Goal: Task Accomplishment & Management: Complete application form

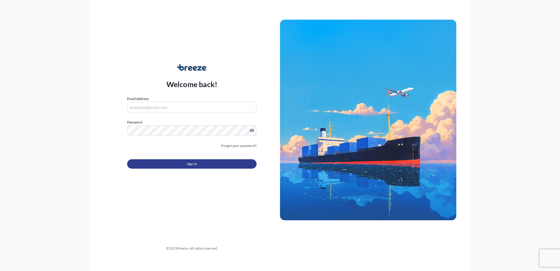
type input "[EMAIL_ADDRESS][DOMAIN_NAME]"
click at [204, 160] on button "Sign In" at bounding box center [191, 163] width 129 height 9
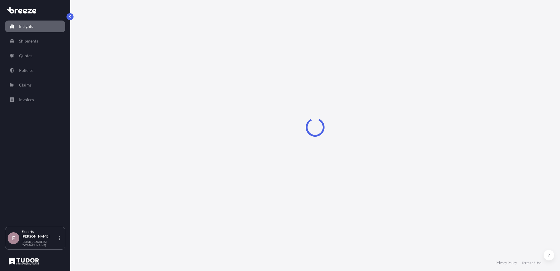
select select "2025"
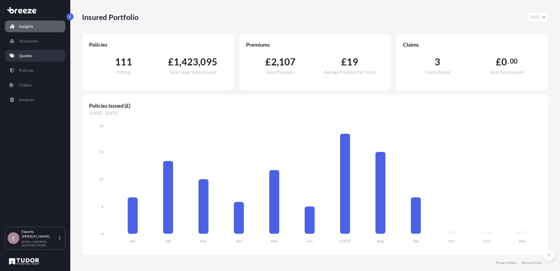
click at [37, 55] on link "Quotes" at bounding box center [35, 56] width 60 height 12
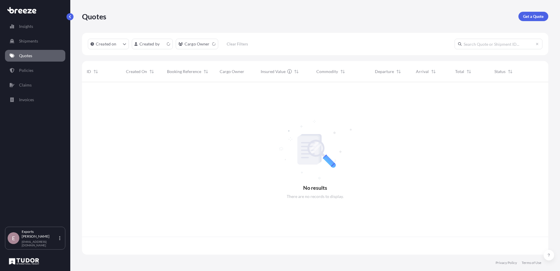
scroll to position [171, 462]
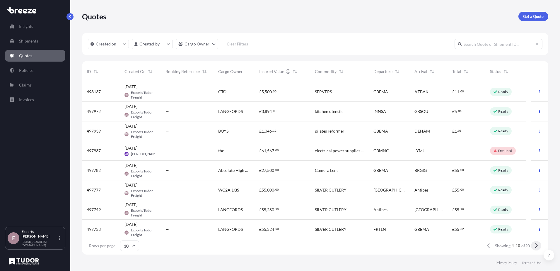
click at [537, 244] on icon at bounding box center [535, 245] width 3 height 5
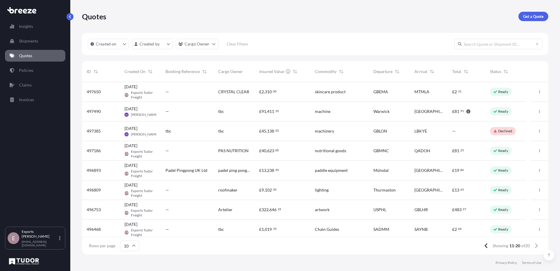
click at [251, 93] on div "CRYSTAL CLEAR" at bounding box center [233, 92] width 41 height 20
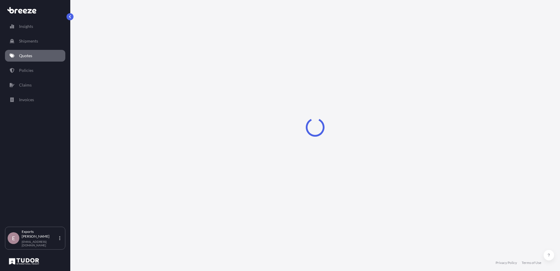
select select "Road"
select select "Air"
select select "Road"
select select "1"
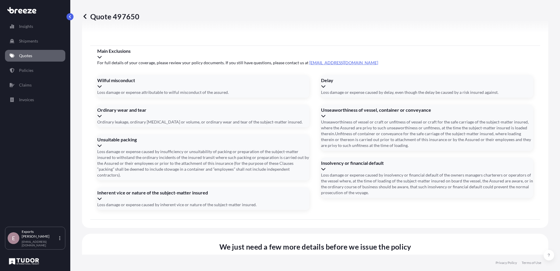
scroll to position [775, 0]
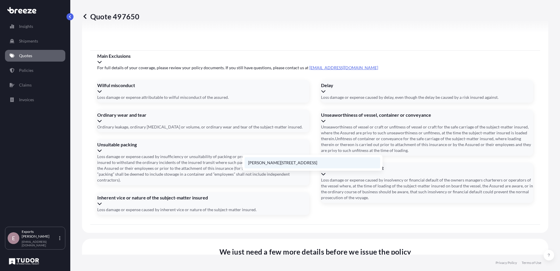
click at [280, 162] on li "[PERSON_NAME][STREET_ADDRESS]" at bounding box center [313, 162] width 136 height 11
type input "[PERSON_NAME][STREET_ADDRESS]"
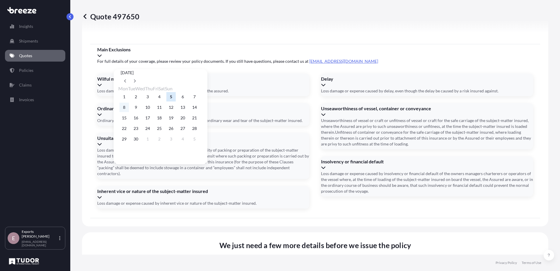
click at [122, 110] on button "8" at bounding box center [123, 106] width 9 height 9
type input "[DATE]"
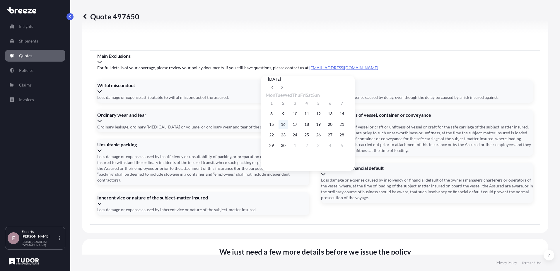
click at [284, 125] on button "16" at bounding box center [282, 123] width 9 height 9
type input "[DATE]"
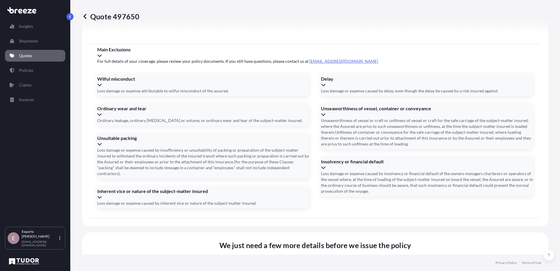
type input "176426"
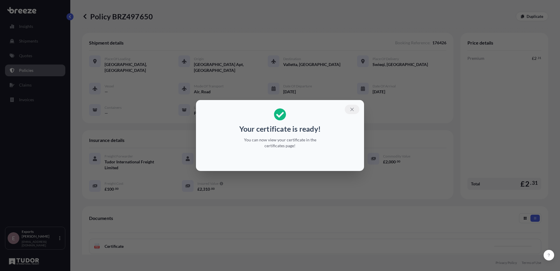
click at [351, 111] on icon "button" at bounding box center [351, 109] width 5 height 5
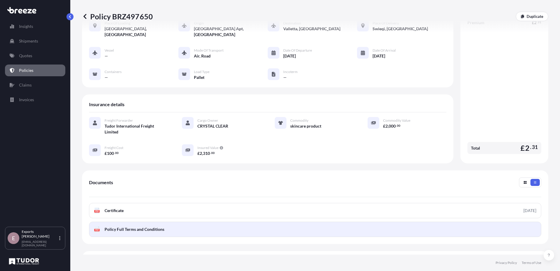
scroll to position [82, 0]
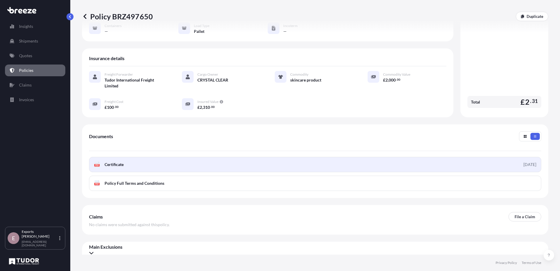
click at [143, 158] on link "PDF Certificate [DATE]" at bounding box center [315, 164] width 452 height 15
